Goal: Information Seeking & Learning: Learn about a topic

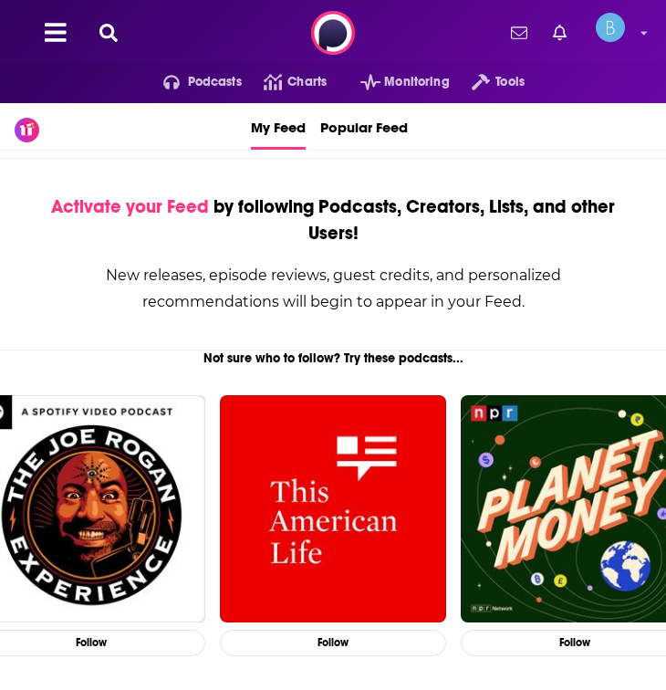
click at [112, 36] on icon at bounding box center [108, 33] width 18 height 18
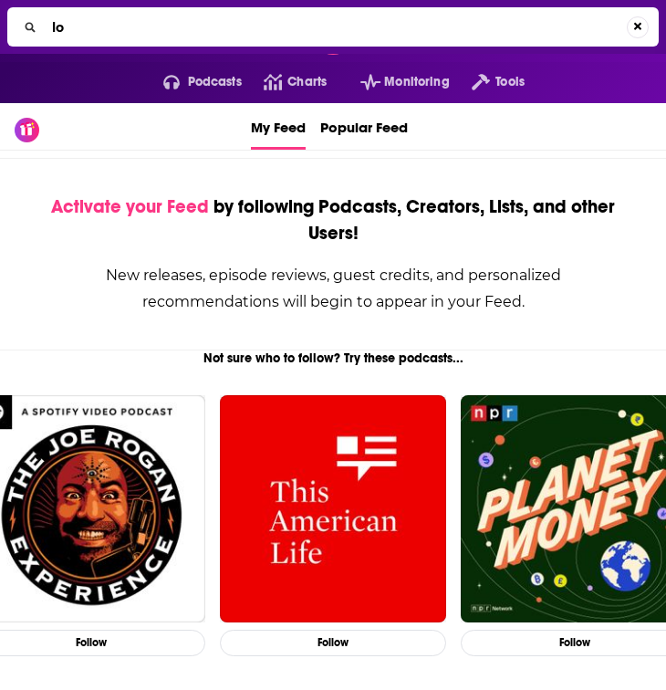
type input "l"
type input "logistics matters"
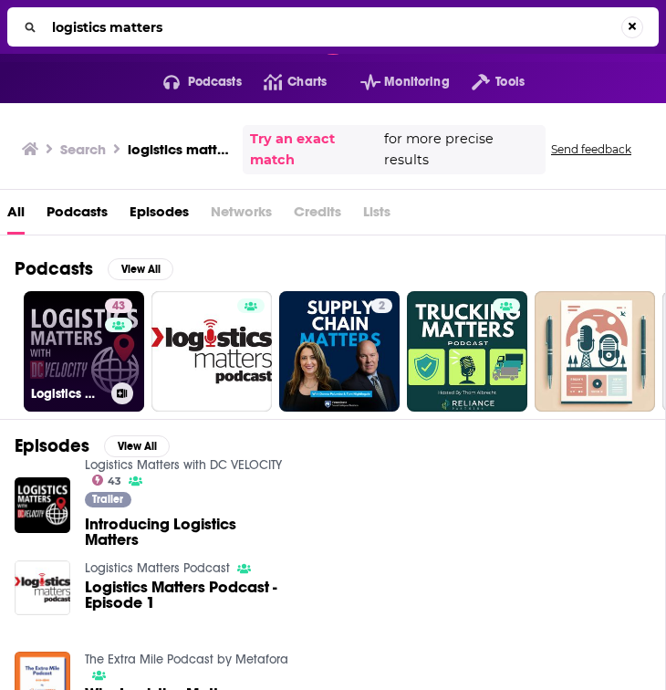
click at [73, 358] on link "43 Logistics Matters with DC VELOCITY" at bounding box center [84, 351] width 120 height 120
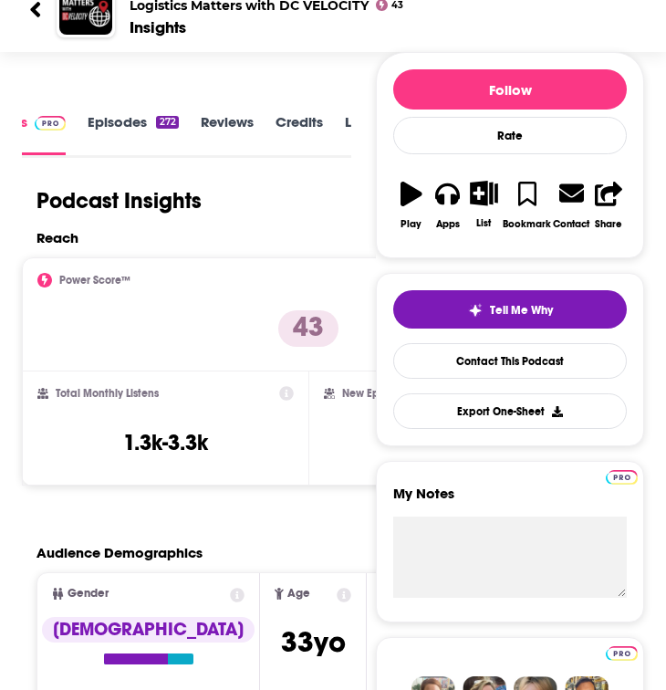
scroll to position [195, 0]
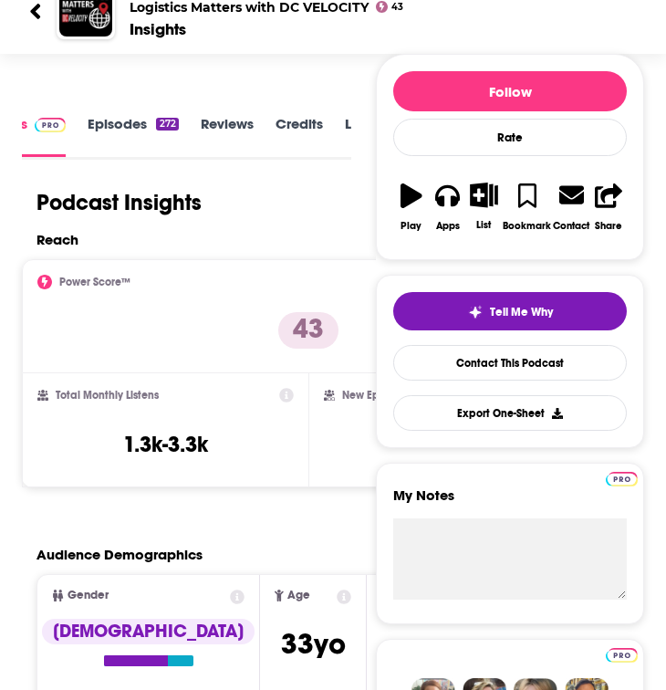
click at [630, 27] on div "Insights" at bounding box center [383, 29] width 507 height 20
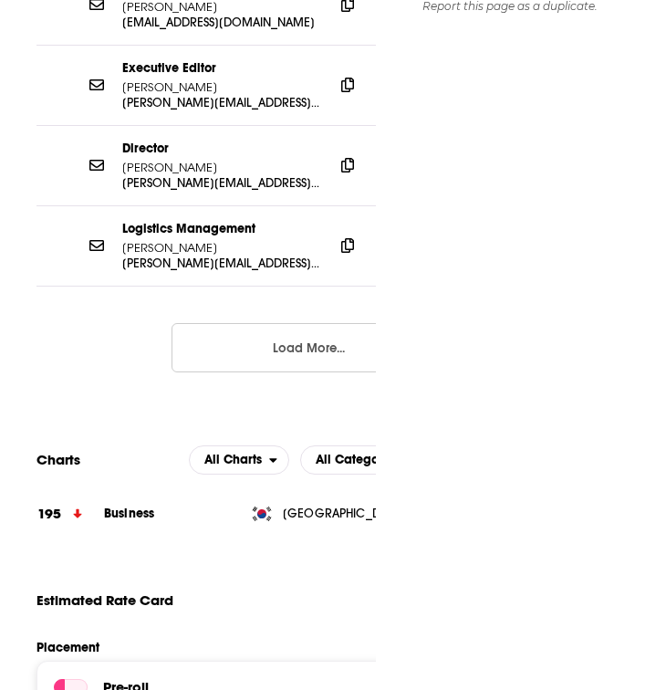
scroll to position [2132, 0]
